Goal: Transaction & Acquisition: Subscribe to service/newsletter

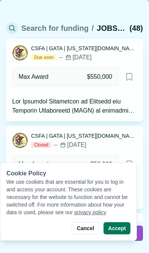
scroll to position [103, 0]
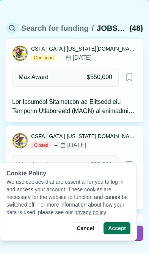
click at [30, 109] on div at bounding box center [74, 106] width 125 height 18
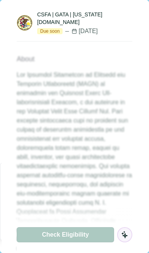
scroll to position [71, 0]
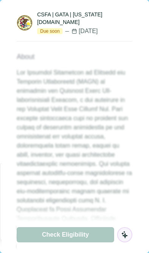
click at [29, 20] on img at bounding box center [24, 22] width 15 height 15
click at [76, 11] on div "CSFA | GATA | [US_STATE][DOMAIN_NAME]" at bounding box center [84, 18] width 95 height 15
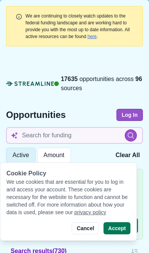
click at [89, 227] on button "Cancel" at bounding box center [85, 228] width 27 height 12
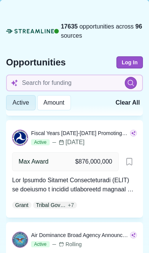
scroll to position [337, 0]
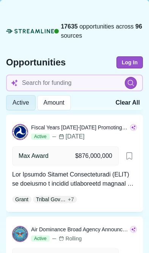
click at [101, 181] on div at bounding box center [74, 179] width 125 height 18
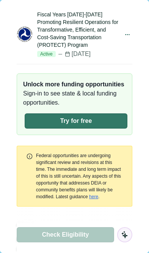
click at [100, 124] on button "Try for free" at bounding box center [76, 120] width 103 height 15
